Goal: Find contact information: Find contact information

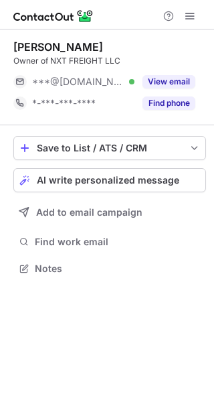
scroll to position [6, 7]
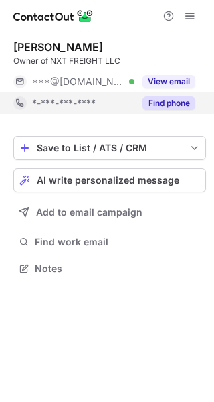
click at [154, 101] on button "Find phone" at bounding box center [169, 103] width 53 height 13
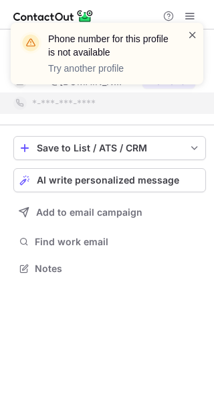
click at [195, 31] on span at bounding box center [193, 34] width 11 height 13
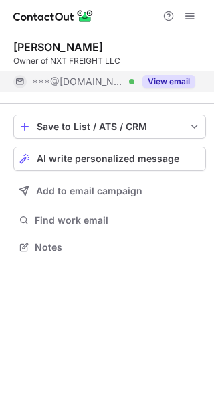
scroll to position [237, 214]
click at [164, 82] on button "View email" at bounding box center [169, 81] width 53 height 13
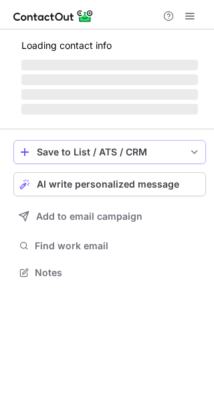
scroll to position [271, 214]
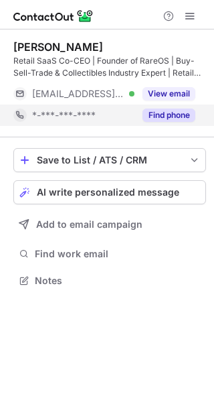
click at [157, 115] on button "Find phone" at bounding box center [169, 115] width 53 height 13
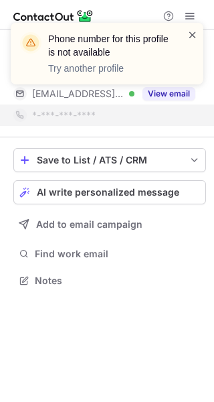
click at [188, 31] on span at bounding box center [193, 34] width 11 height 13
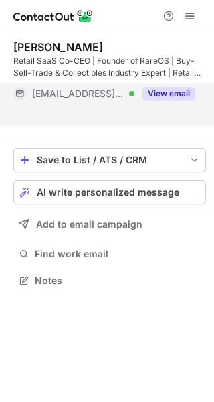
click at [193, 92] on div "Phone number for this profile is not available Try another profile [PERSON_NAME…" at bounding box center [107, 201] width 214 height 402
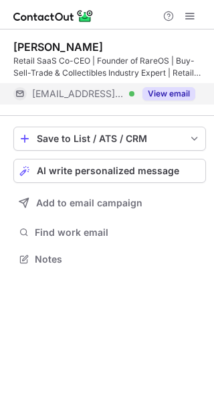
click at [182, 89] on button "View email" at bounding box center [169, 93] width 53 height 13
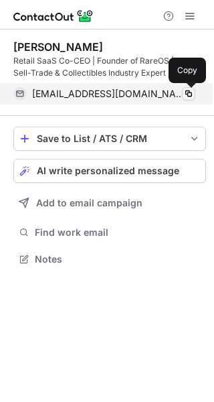
click at [192, 93] on span at bounding box center [189, 93] width 11 height 11
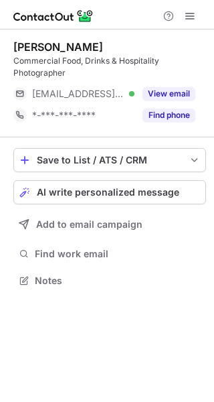
scroll to position [271, 214]
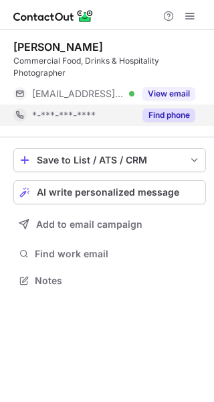
click at [170, 111] on button "Find phone" at bounding box center [169, 115] width 53 height 13
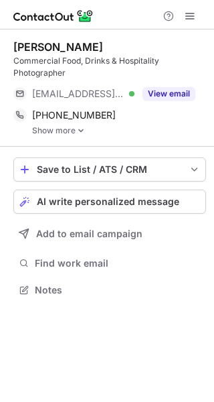
scroll to position [281, 214]
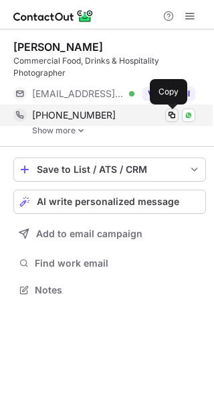
click at [170, 114] on span at bounding box center [172, 115] width 11 height 11
